Goal: Information Seeking & Learning: Check status

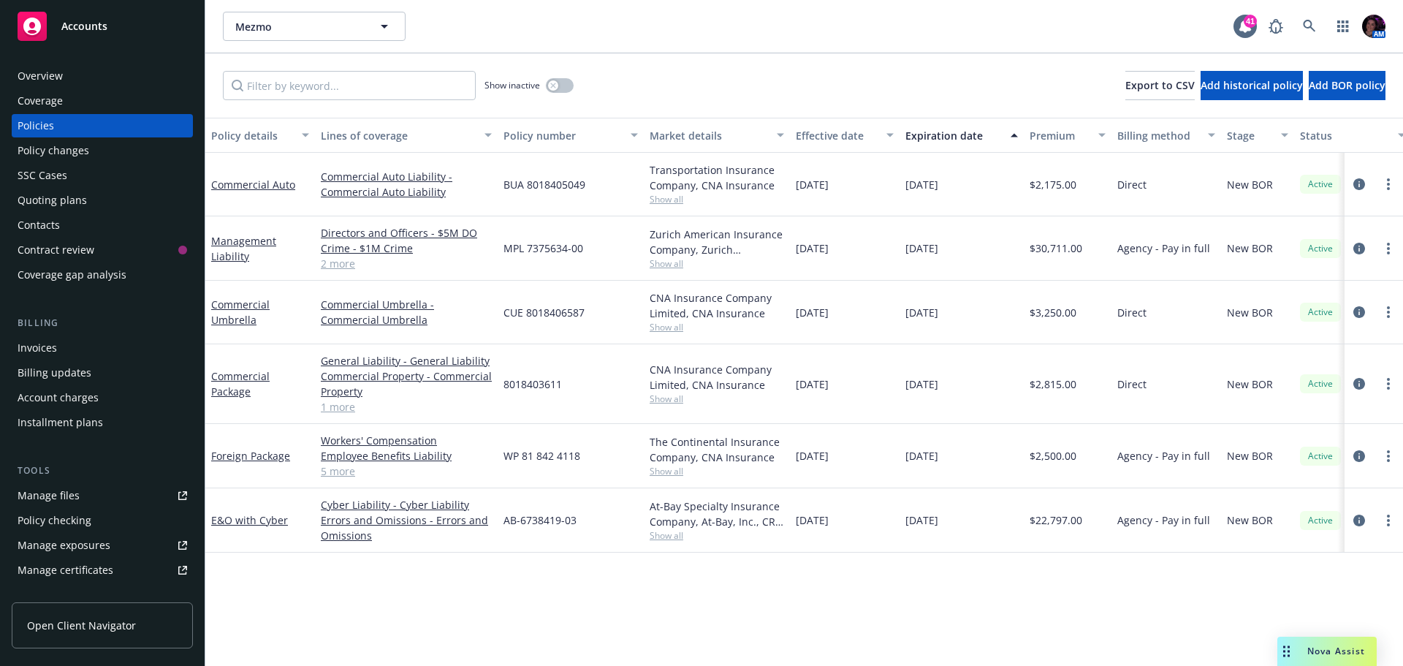
scroll to position [0, 213]
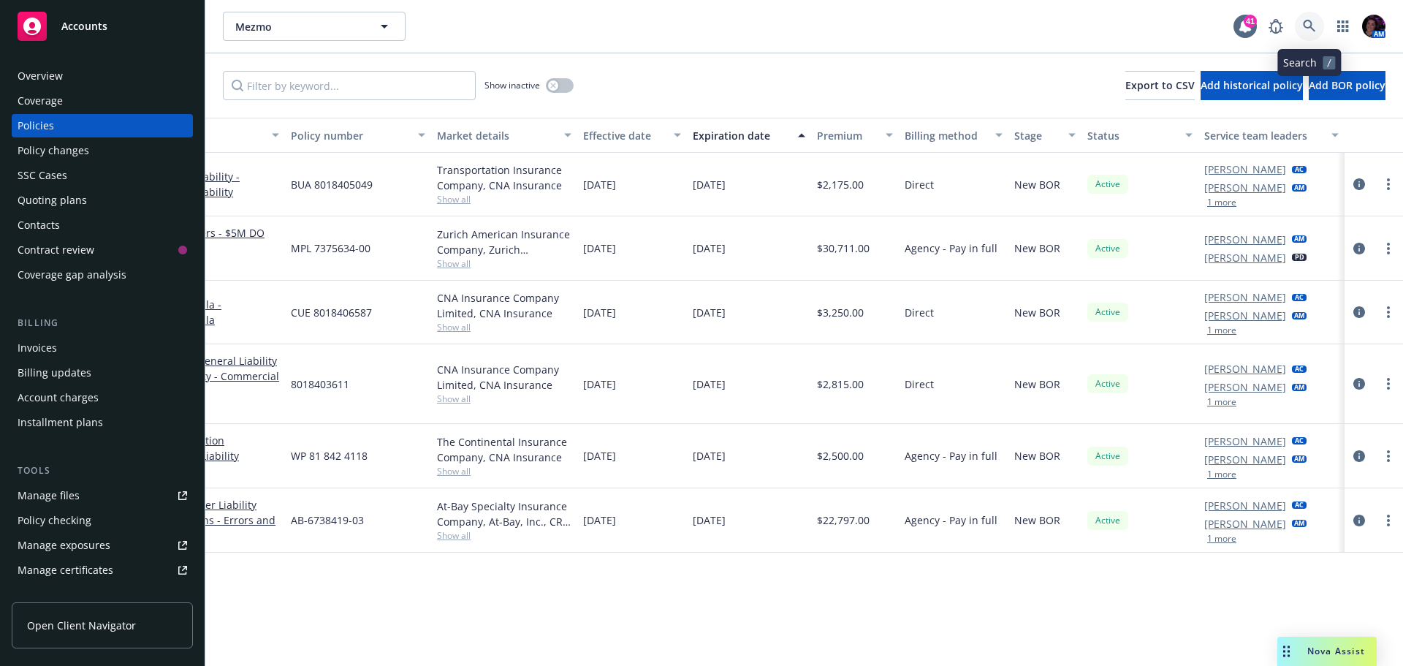
click at [1306, 25] on icon at bounding box center [1309, 26] width 13 height 13
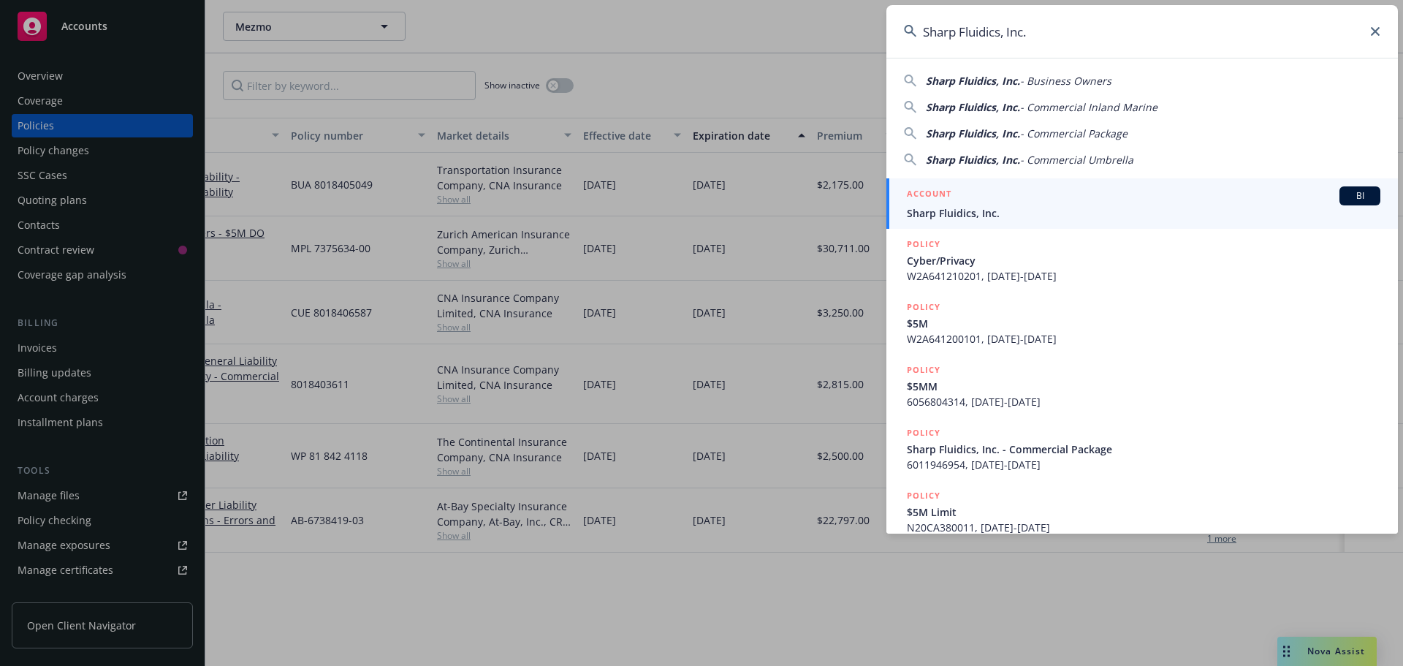
type input "Sharp Fluidics, Inc."
click at [1073, 183] on link "ACCOUNT BI Sharp Fluidics, Inc." at bounding box center [1143, 203] width 512 height 50
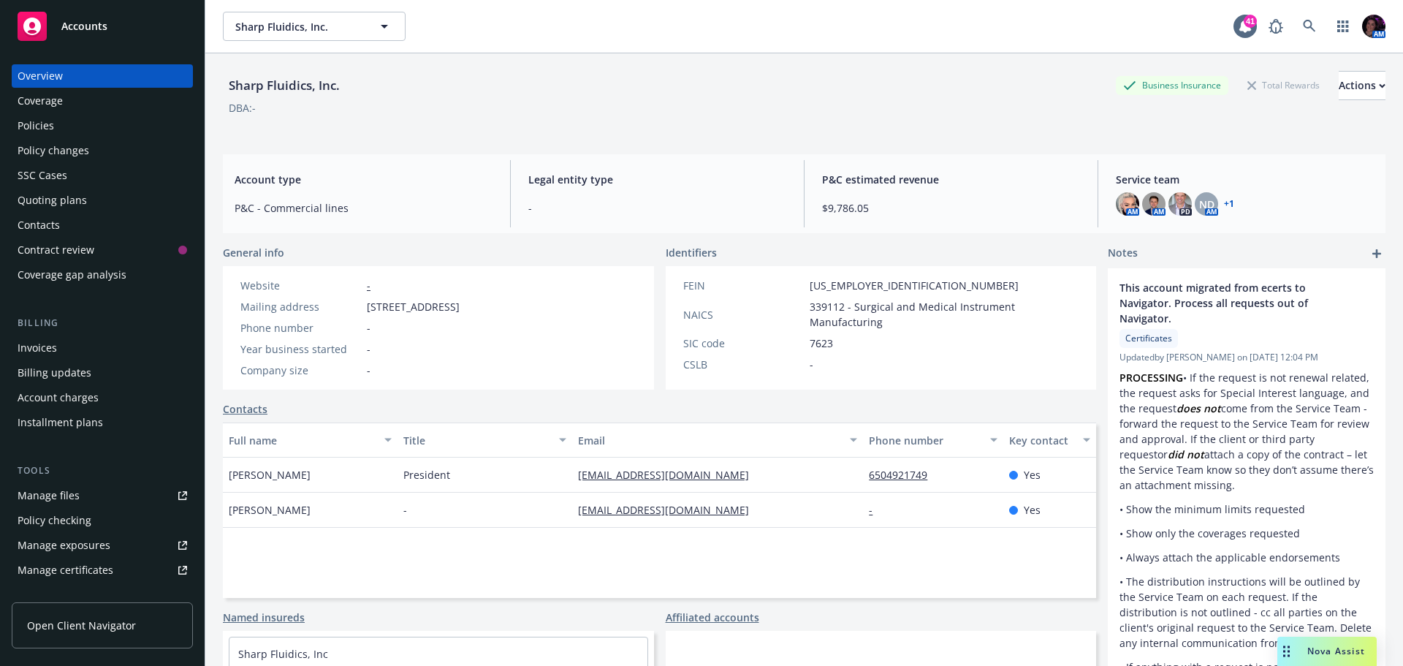
click at [91, 251] on div "Contract review" at bounding box center [56, 249] width 77 height 23
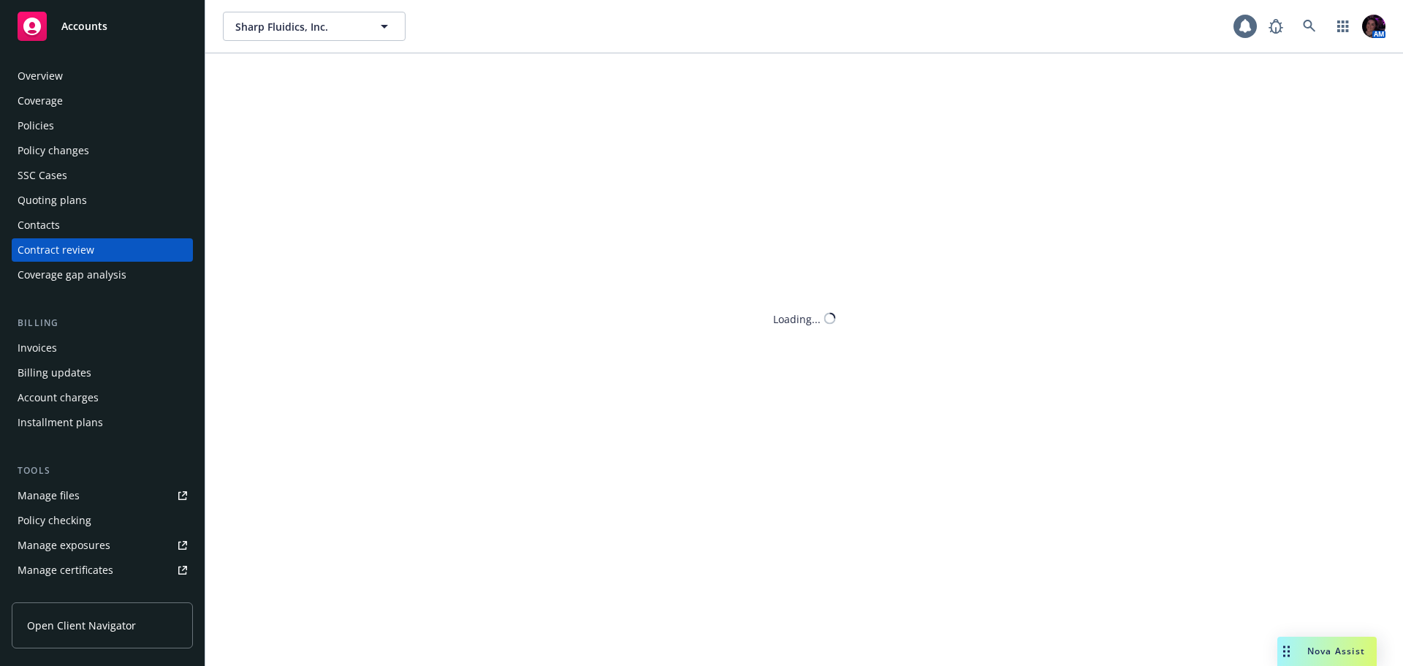
click at [87, 222] on div "Contacts" at bounding box center [103, 224] width 170 height 23
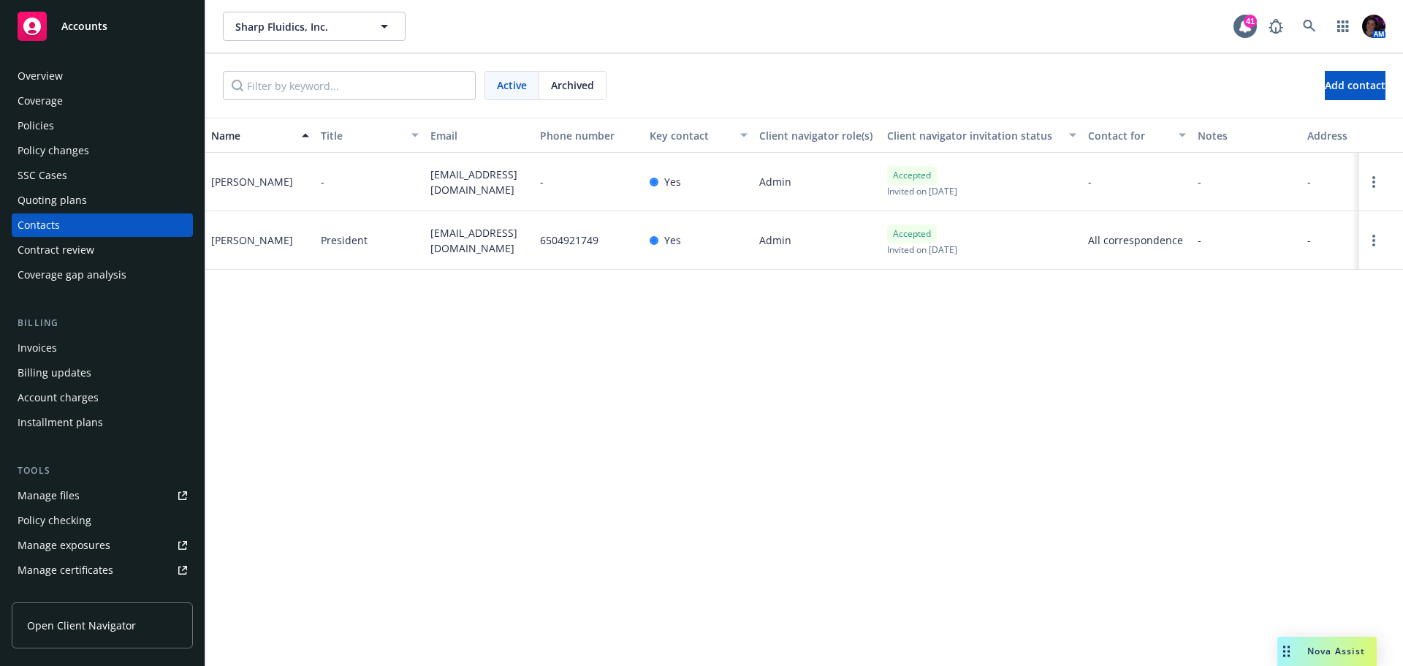
click at [102, 196] on div "Quoting plans" at bounding box center [103, 200] width 170 height 23
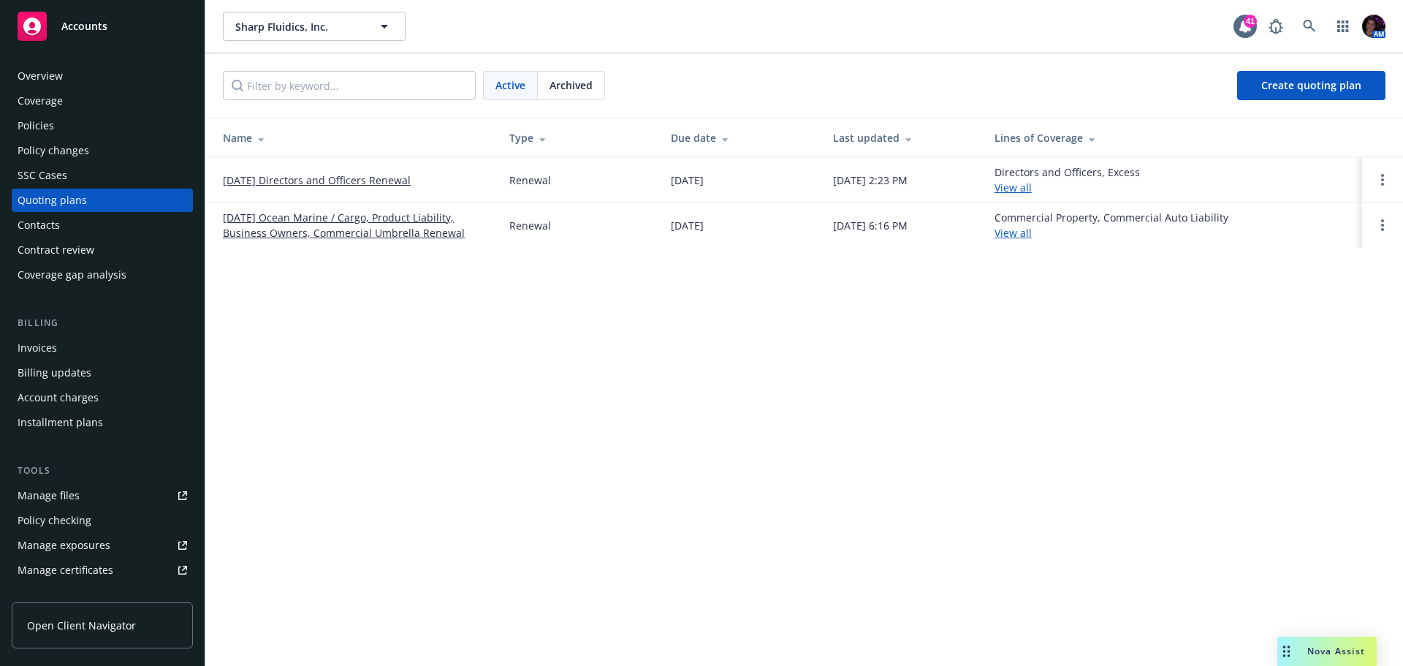
click at [397, 232] on link "[DATE] Ocean Marine / Cargo, Product Liability, Business Owners, Commercial Umb…" at bounding box center [354, 225] width 263 height 31
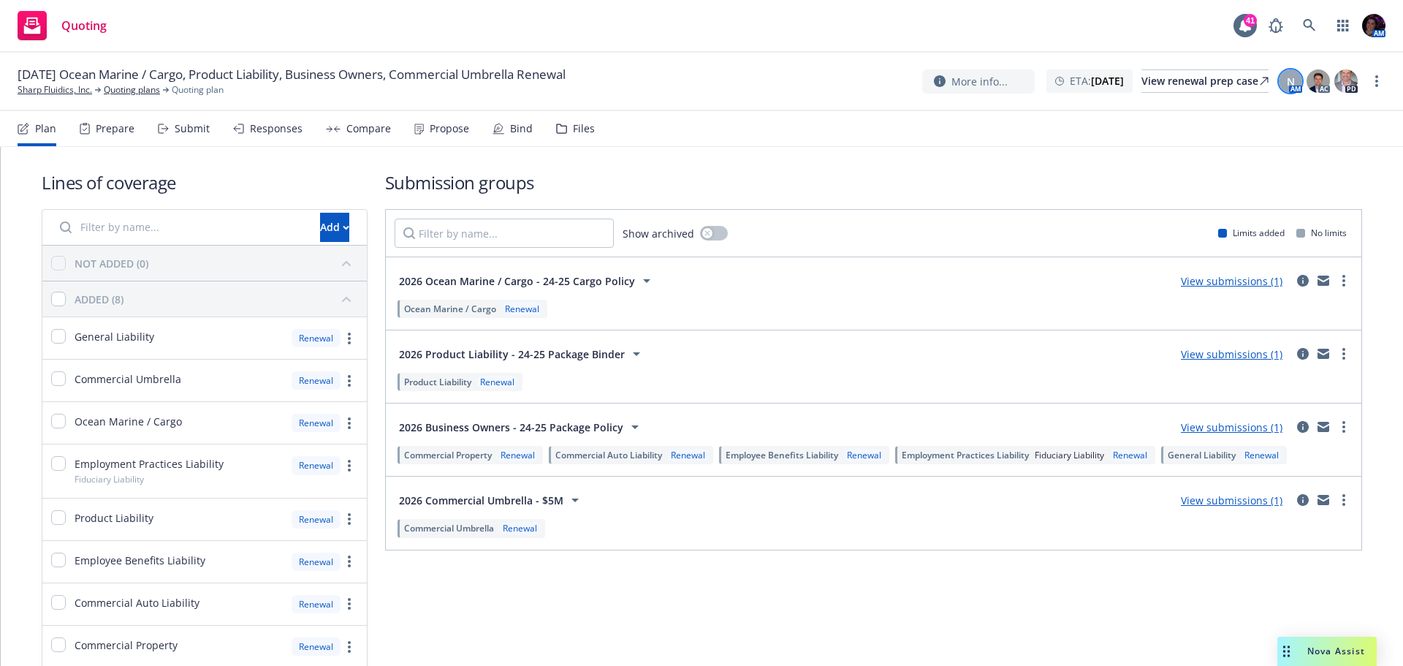
click at [1295, 79] on div "N" at bounding box center [1290, 80] width 23 height 23
click at [748, 47] on div "Quoting 41 AM" at bounding box center [701, 26] width 1403 height 53
click at [1311, 21] on icon at bounding box center [1309, 25] width 13 height 13
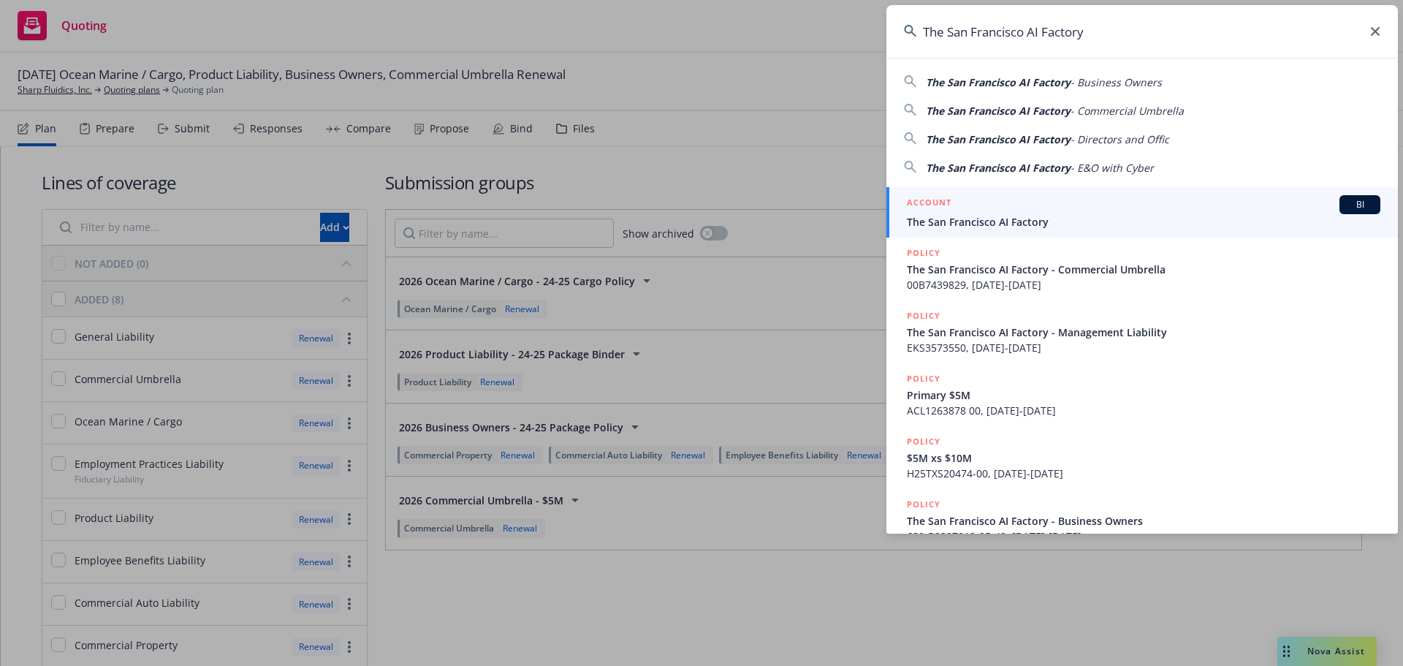
type input "The San Francisco AI Factory"
click at [1091, 202] on div "ACCOUNT BI" at bounding box center [1144, 204] width 474 height 19
